Goal: Find contact information: Find contact information

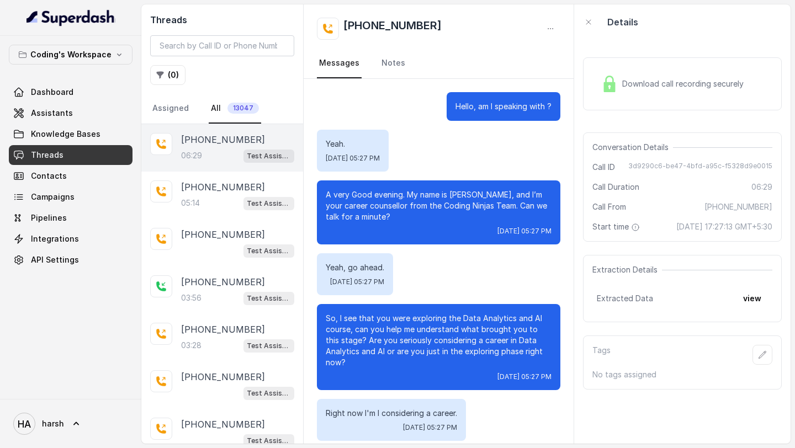
scroll to position [2586, 0]
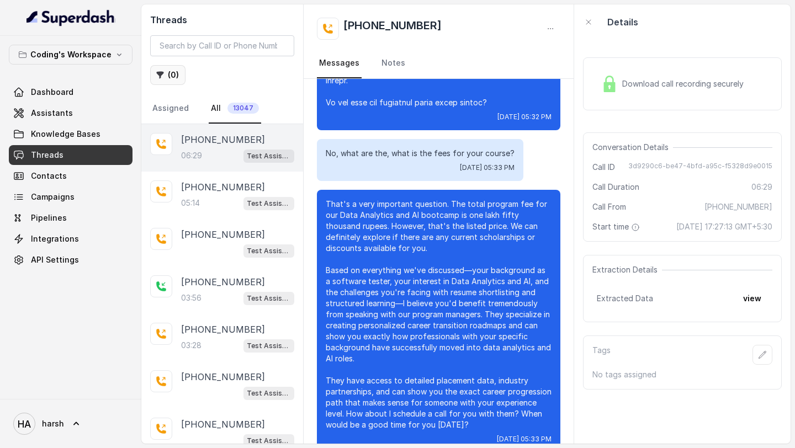
click at [171, 79] on button "( 0 )" at bounding box center [167, 75] width 35 height 20
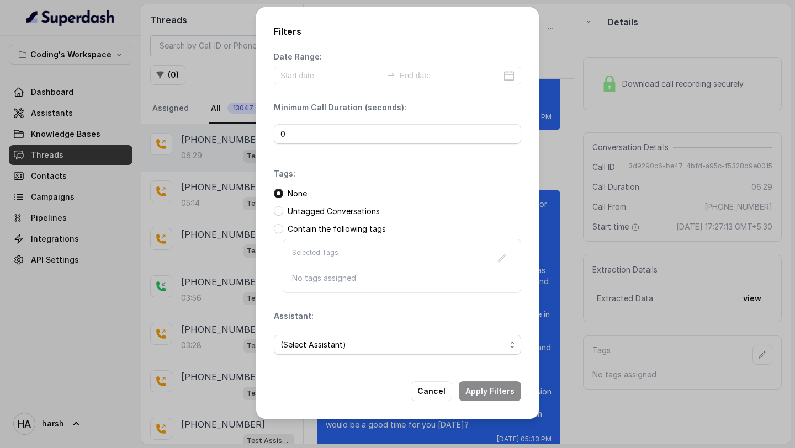
click at [332, 348] on span "(Select Assistant)" at bounding box center [393, 345] width 225 height 13
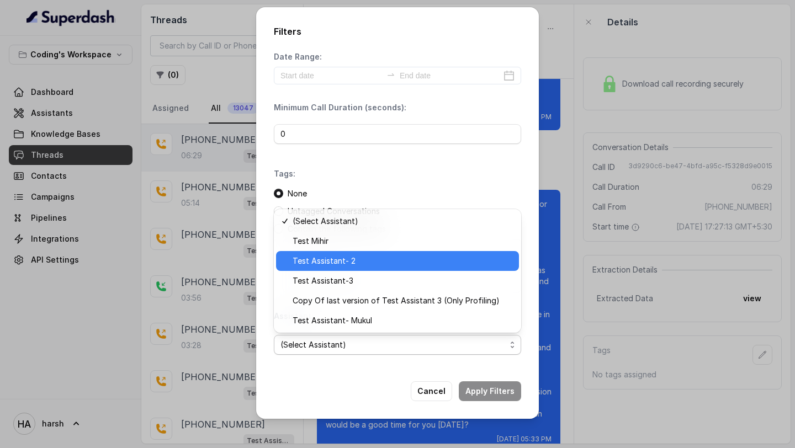
click at [339, 262] on span "Test Assistant- 2" at bounding box center [403, 261] width 220 height 13
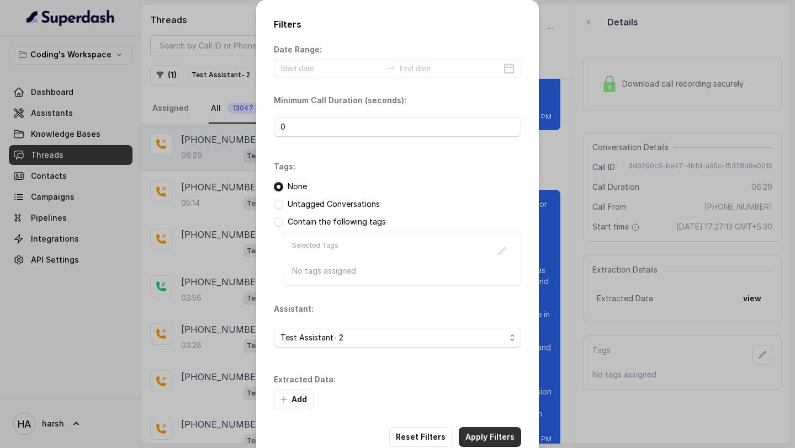
click at [498, 442] on button "Apply Filters" at bounding box center [490, 437] width 62 height 20
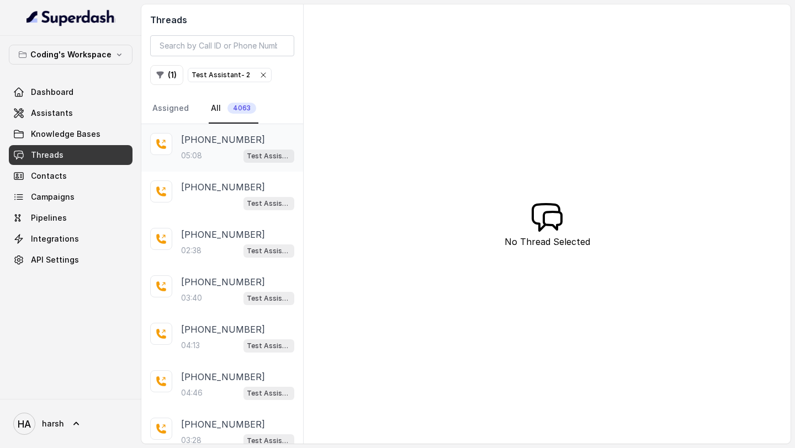
click at [224, 145] on p "[PHONE_NUMBER]" at bounding box center [223, 139] width 84 height 13
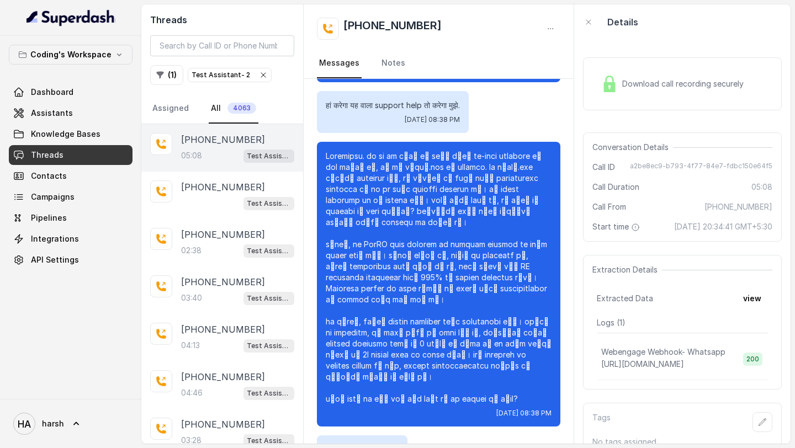
scroll to position [1877, 0]
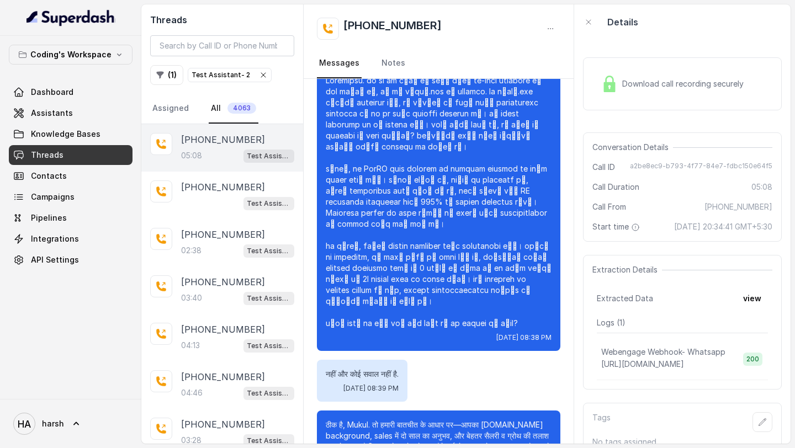
click at [746, 207] on span "[PHONE_NUMBER]" at bounding box center [739, 207] width 68 height 11
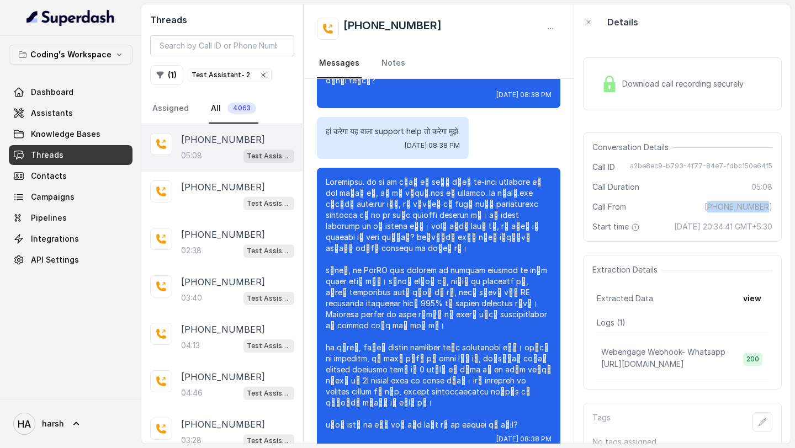
scroll to position [1767, 0]
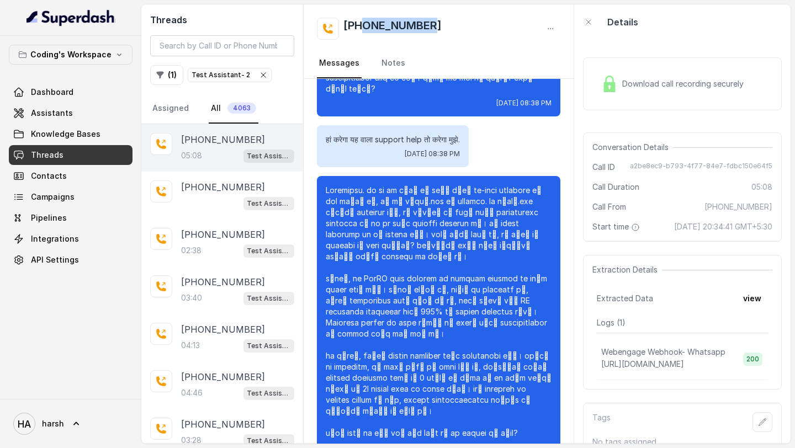
drag, startPoint x: 435, startPoint y: 23, endPoint x: 365, endPoint y: 24, distance: 70.7
click at [365, 24] on div "[PHONE_NUMBER]" at bounding box center [439, 29] width 244 height 22
copy h2 "8252525269"
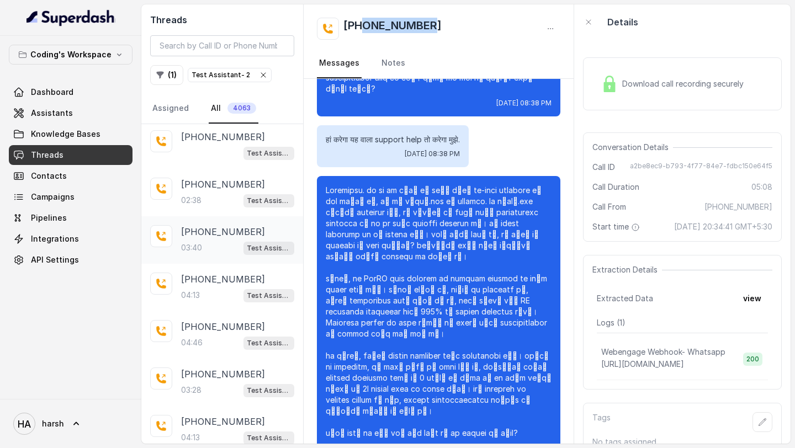
scroll to position [56, 0]
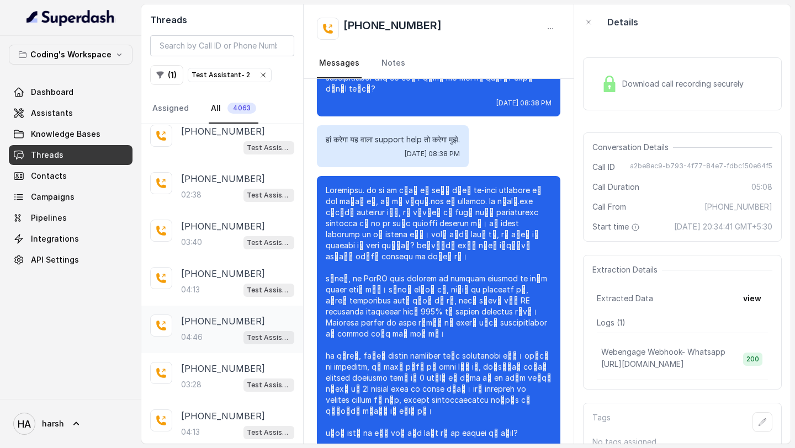
click at [226, 335] on div "04:46 Test Assistant- 2" at bounding box center [237, 337] width 113 height 14
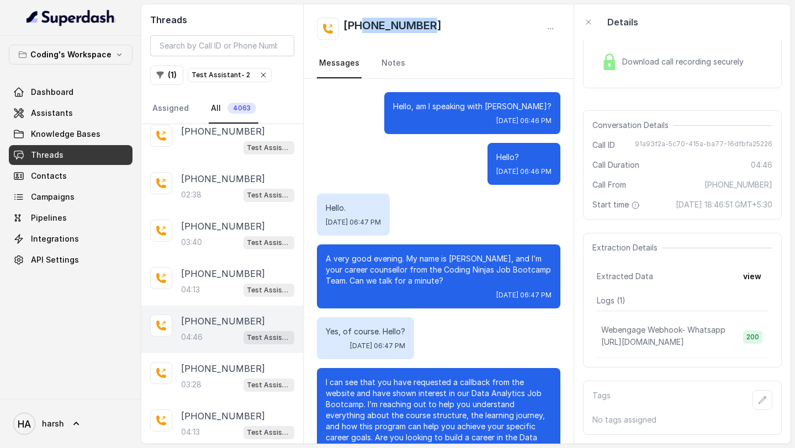
drag, startPoint x: 435, startPoint y: 25, endPoint x: 364, endPoint y: 26, distance: 70.7
click at [364, 26] on div "[PHONE_NUMBER]" at bounding box center [439, 29] width 244 height 22
copy h2 "9405384336"
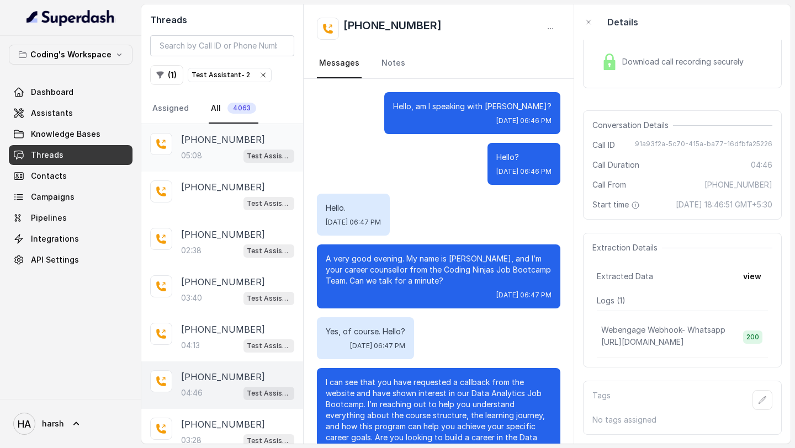
click at [224, 153] on div "05:08 Test Assistant- 2" at bounding box center [237, 156] width 113 height 14
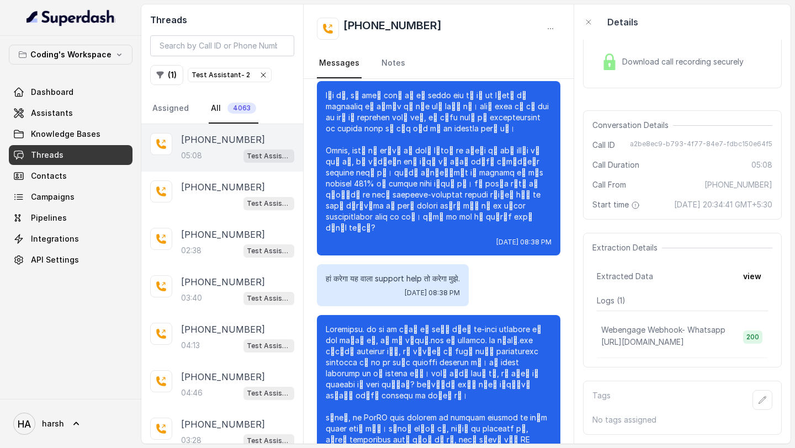
scroll to position [1877, 0]
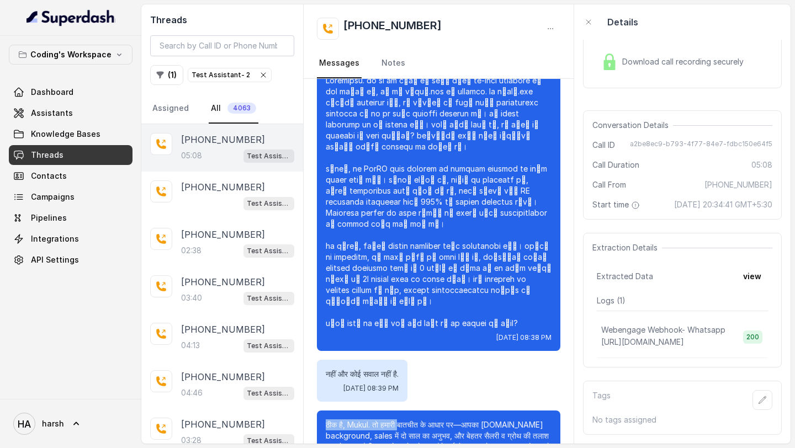
drag, startPoint x: 328, startPoint y: 360, endPoint x: 400, endPoint y: 360, distance: 72.9
click at [402, 420] on p "ठीक है, Mukul. तो हमारी बातचीत के आधार पर—आपका [DOMAIN_NAME] background, sales …" at bounding box center [439, 447] width 226 height 55
click at [411, 420] on p "ठीक है, Mukul. तो हमारी बातचीत के आधार पर—आपका [DOMAIN_NAME] background, sales …" at bounding box center [439, 447] width 226 height 55
drag, startPoint x: 376, startPoint y: 358, endPoint x: 442, endPoint y: 362, distance: 66.4
click at [442, 420] on p "ठीक है, Mukul. तो हमारी बातचीत के आधार पर—आपका [DOMAIN_NAME] background, sales …" at bounding box center [439, 447] width 226 height 55
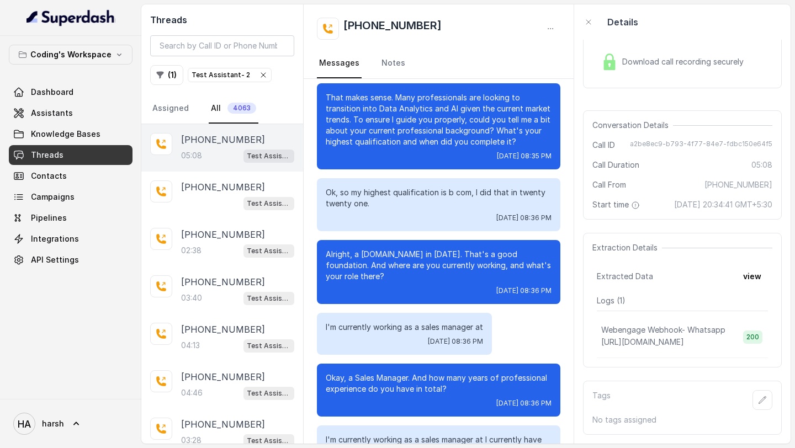
scroll to position [0, 0]
